Goal: Transaction & Acquisition: Obtain resource

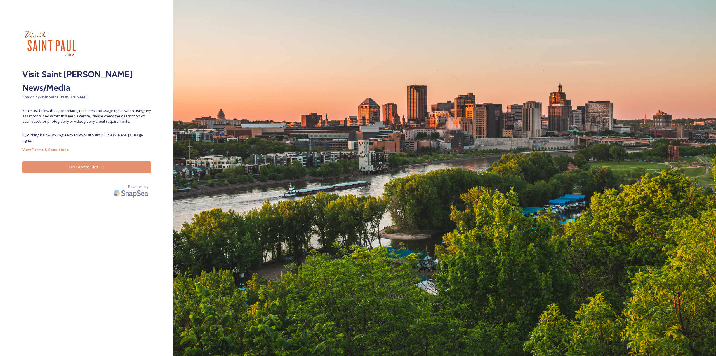
click at [92, 161] on button "Yes - Access Files" at bounding box center [86, 166] width 129 height 11
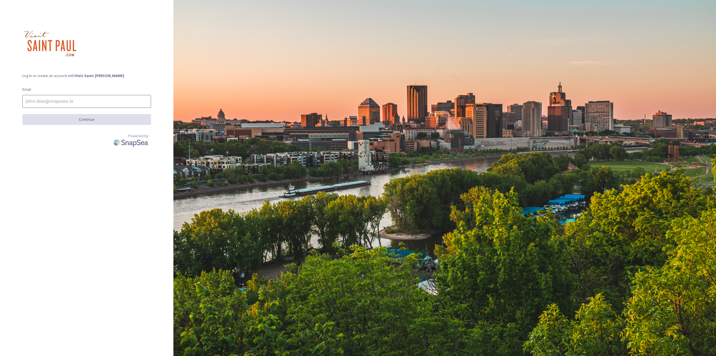
click at [47, 102] on input at bounding box center [86, 101] width 129 height 13
type input "[EMAIL_ADDRESS][DOMAIN_NAME]"
click at [90, 119] on button "Continue" at bounding box center [86, 119] width 129 height 11
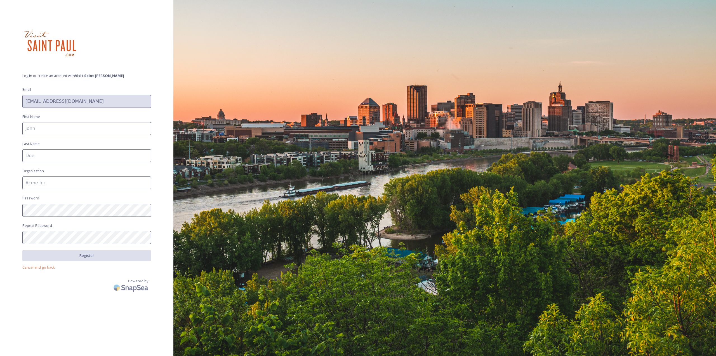
click at [56, 132] on input at bounding box center [86, 128] width 129 height 13
type input "[PERSON_NAME]"
type input "Kelby"
type input "WCCO"
click at [98, 259] on button "Register" at bounding box center [86, 255] width 129 height 11
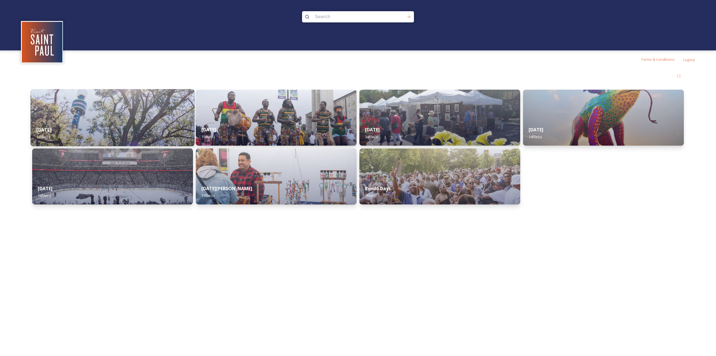
click at [117, 132] on div "[DATE] 13 file(s)" at bounding box center [112, 133] width 164 height 25
click at [275, 112] on img at bounding box center [276, 117] width 164 height 57
click at [128, 116] on img at bounding box center [112, 117] width 164 height 57
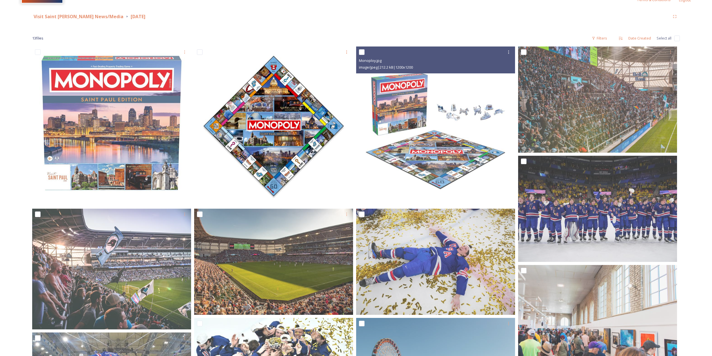
scroll to position [56, 0]
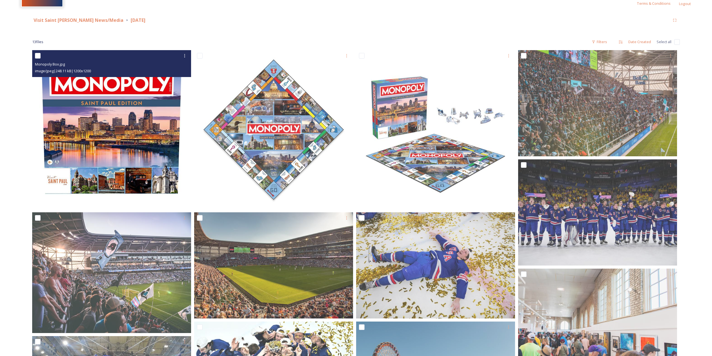
click at [36, 55] on input "checkbox" at bounding box center [38, 56] width 6 height 6
checkbox input "true"
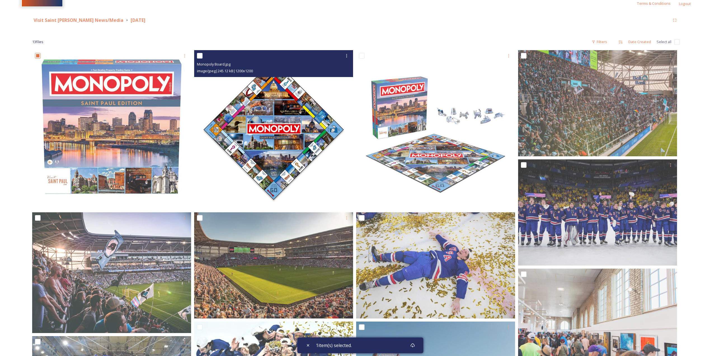
drag, startPoint x: 199, startPoint y: 57, endPoint x: 276, endPoint y: 61, distance: 77.6
click at [199, 57] on input "checkbox" at bounding box center [200, 56] width 6 height 6
checkbox input "true"
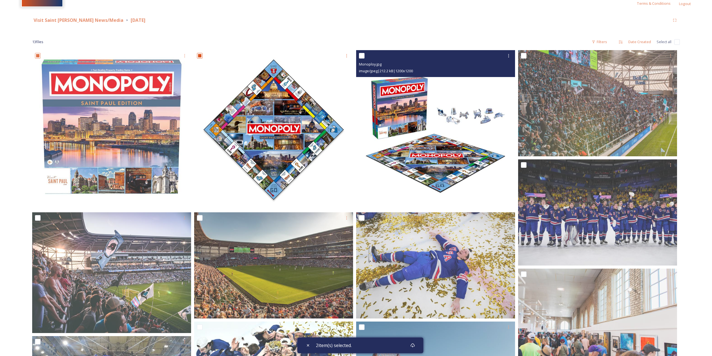
click at [362, 56] on input "checkbox" at bounding box center [362, 56] width 6 height 6
checkbox input "true"
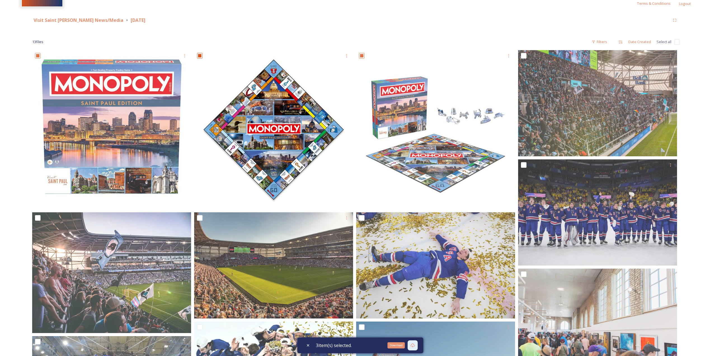
click at [415, 345] on icon at bounding box center [412, 345] width 4 height 4
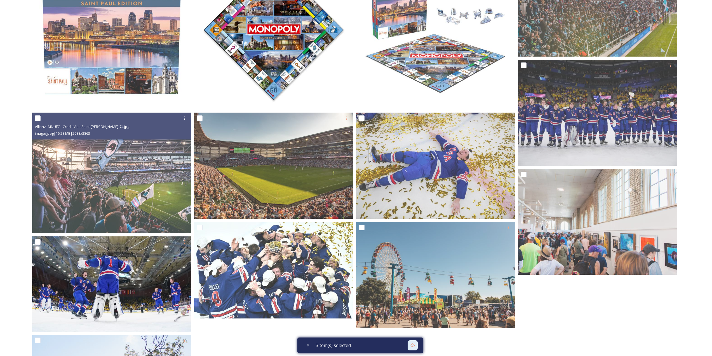
scroll to position [168, 0]
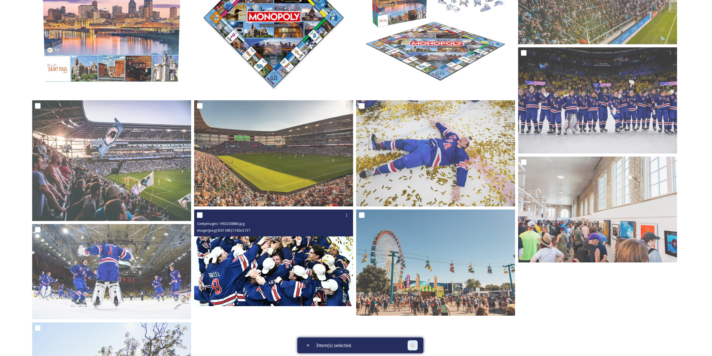
click at [199, 215] on input "checkbox" at bounding box center [200, 215] width 6 height 6
checkbox input "true"
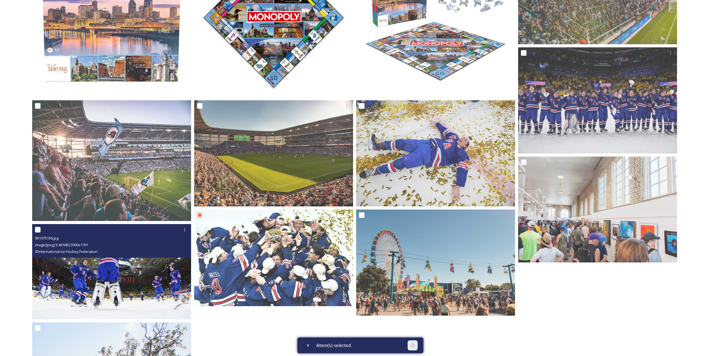
click at [38, 229] on input "checkbox" at bounding box center [38, 230] width 6 height 6
checkbox input "true"
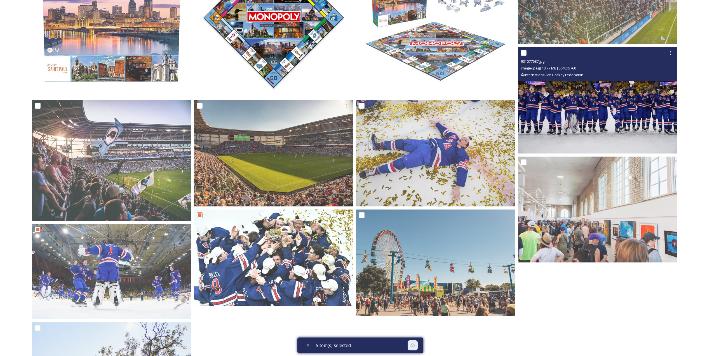
click at [521, 52] on input "checkbox" at bounding box center [524, 53] width 6 height 6
checkbox input "true"
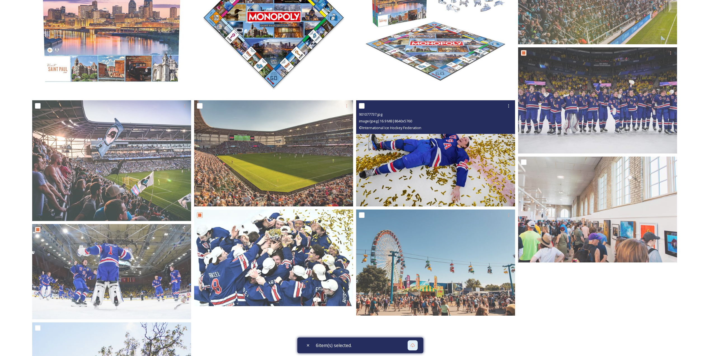
click at [360, 108] on input "checkbox" at bounding box center [362, 106] width 6 height 6
checkbox input "true"
click at [507, 106] on icon at bounding box center [508, 106] width 4 height 4
click at [503, 128] on span "Download" at bounding box center [501, 128] width 17 height 5
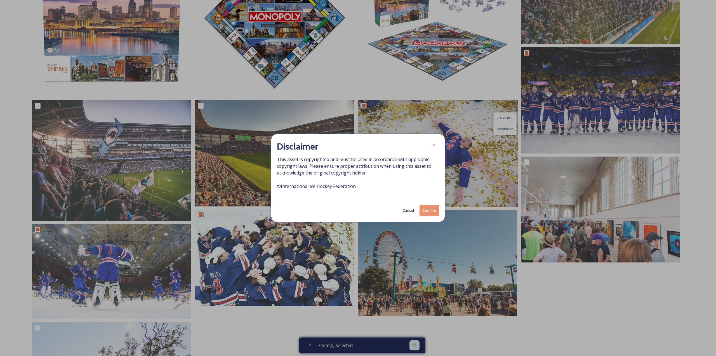
click at [428, 210] on button "Confirm" at bounding box center [430, 210] width 20 height 11
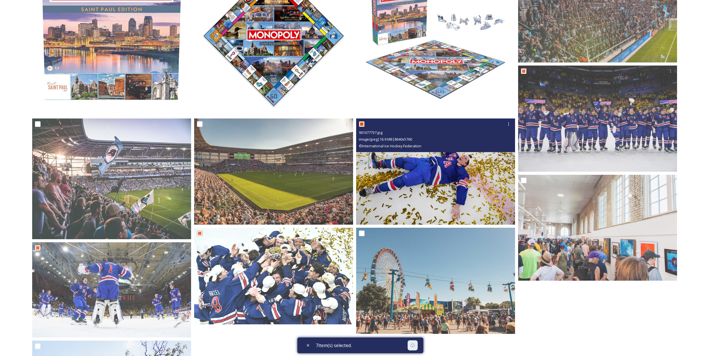
scroll to position [140, 0]
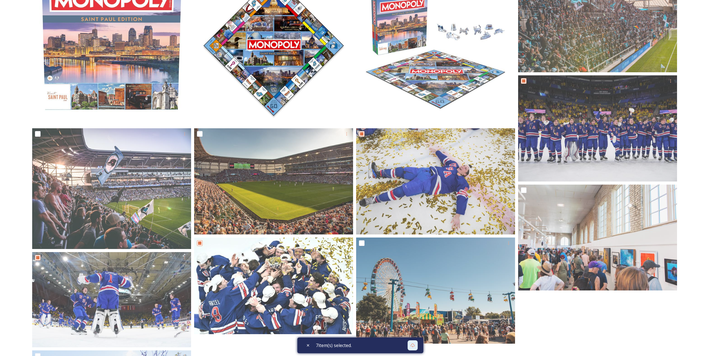
click at [326, 346] on span "7 item(s) selected." at bounding box center [334, 345] width 36 height 7
click at [414, 346] on icon at bounding box center [412, 345] width 4 height 4
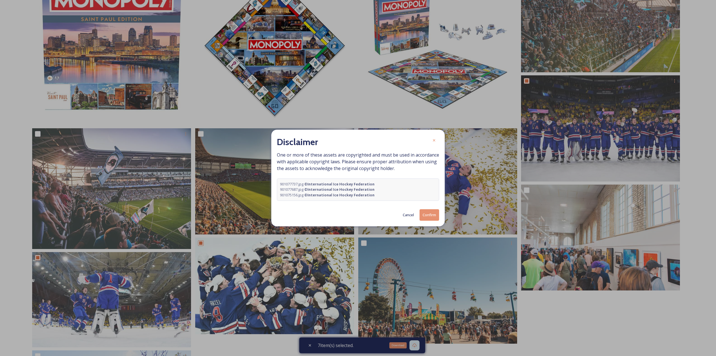
click at [433, 216] on button "Confirm" at bounding box center [430, 214] width 20 height 11
